Goal: Task Accomplishment & Management: Complete application form

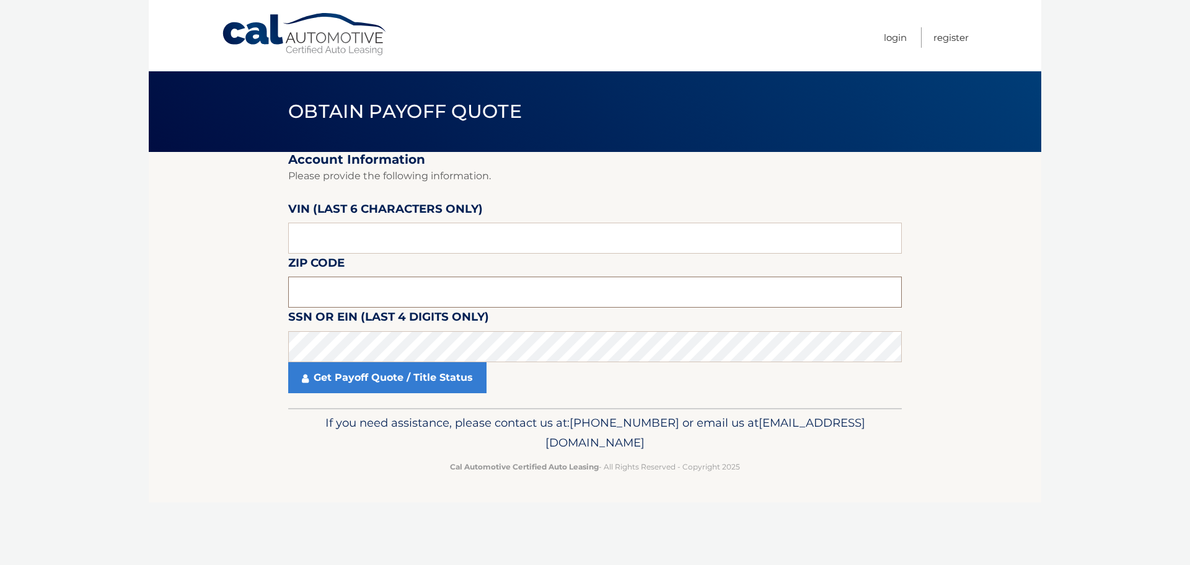
click at [374, 287] on input "text" at bounding box center [595, 291] width 614 height 31
click at [325, 240] on input "text" at bounding box center [595, 237] width 614 height 31
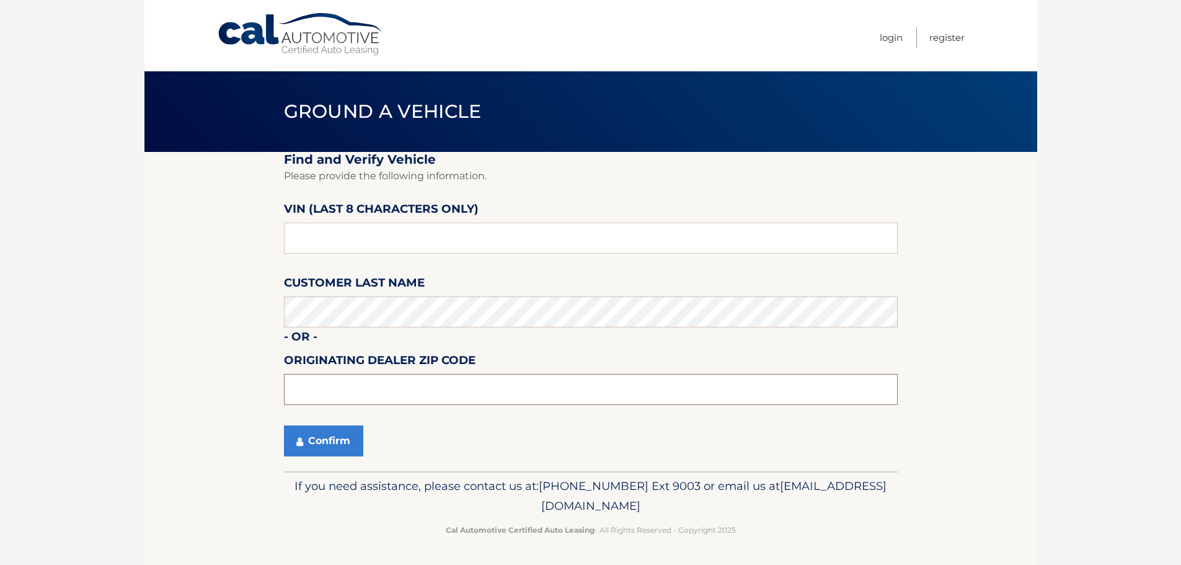
drag, startPoint x: 363, startPoint y: 391, endPoint x: 355, endPoint y: 392, distance: 8.7
click at [369, 391] on input "text" at bounding box center [591, 389] width 614 height 31
type input "07728"
click at [358, 240] on input "text" at bounding box center [591, 237] width 614 height 31
drag, startPoint x: 350, startPoint y: 234, endPoint x: 224, endPoint y: 227, distance: 126.0
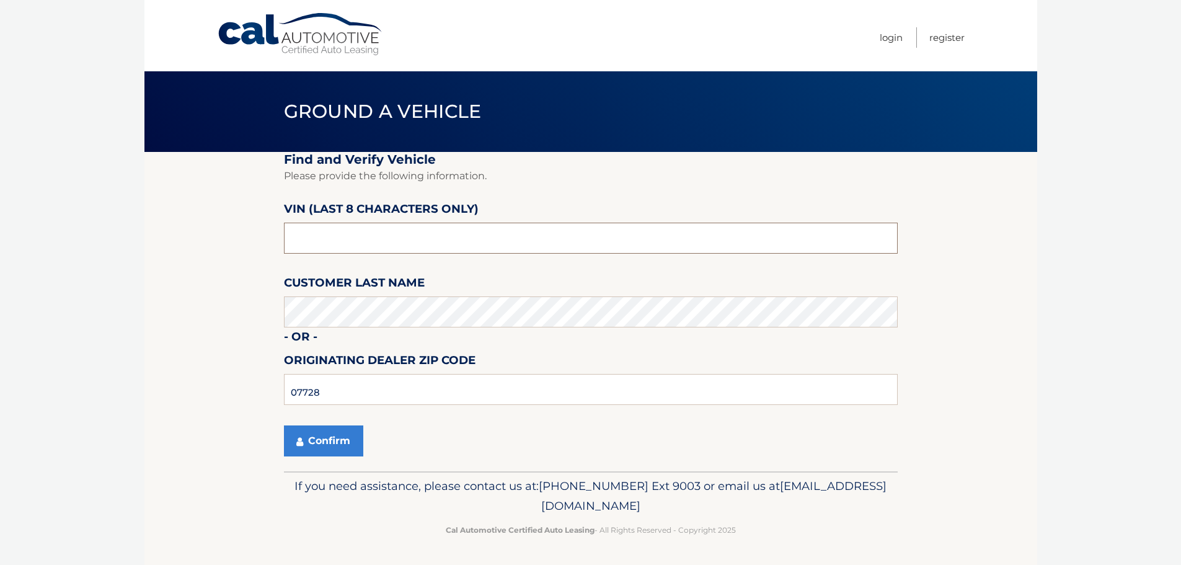
click at [224, 227] on section "Find and Verify Vehicle Please provide the following information. VIN (last 8 c…" at bounding box center [590, 311] width 892 height 319
paste input "NM087373"
type input "NM087373"
click at [303, 445] on icon "submit" at bounding box center [299, 441] width 7 height 10
